Goal: Task Accomplishment & Management: Use online tool/utility

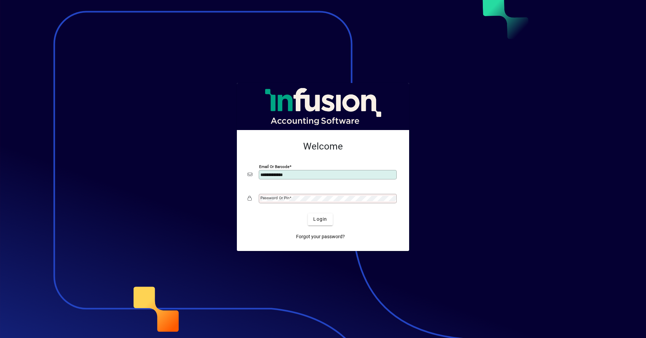
type input "**********"
click at [308, 214] on button "Login" at bounding box center [320, 220] width 25 height 12
